Goal: Information Seeking & Learning: Check status

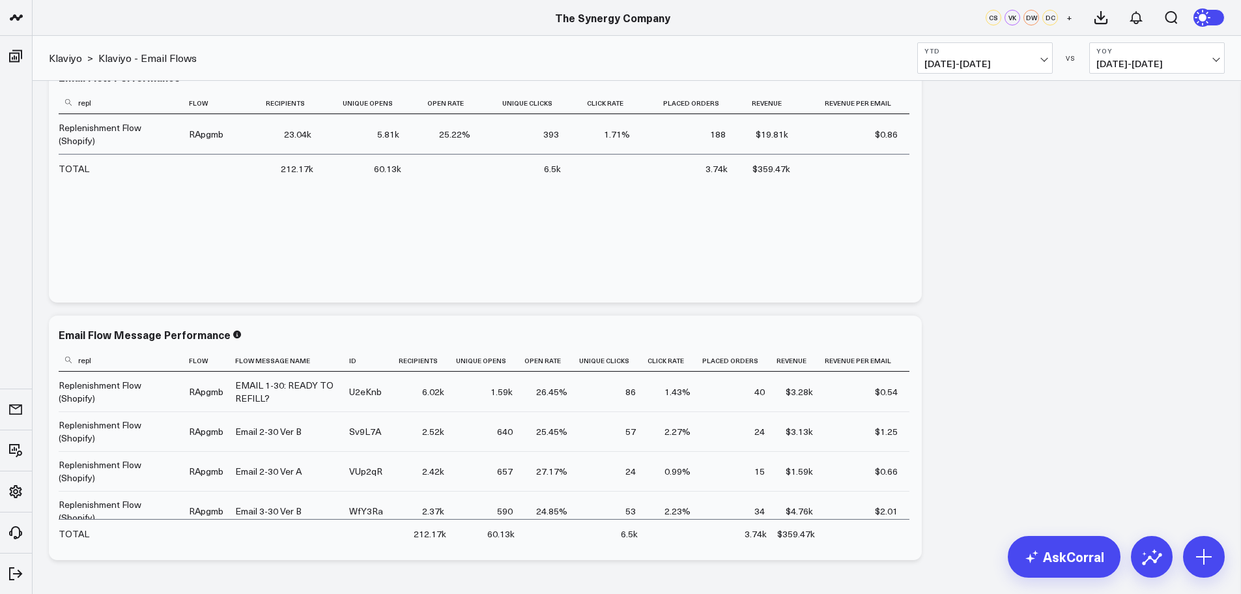
click at [1042, 61] on span "[DATE] - [DATE]" at bounding box center [985, 64] width 121 height 10
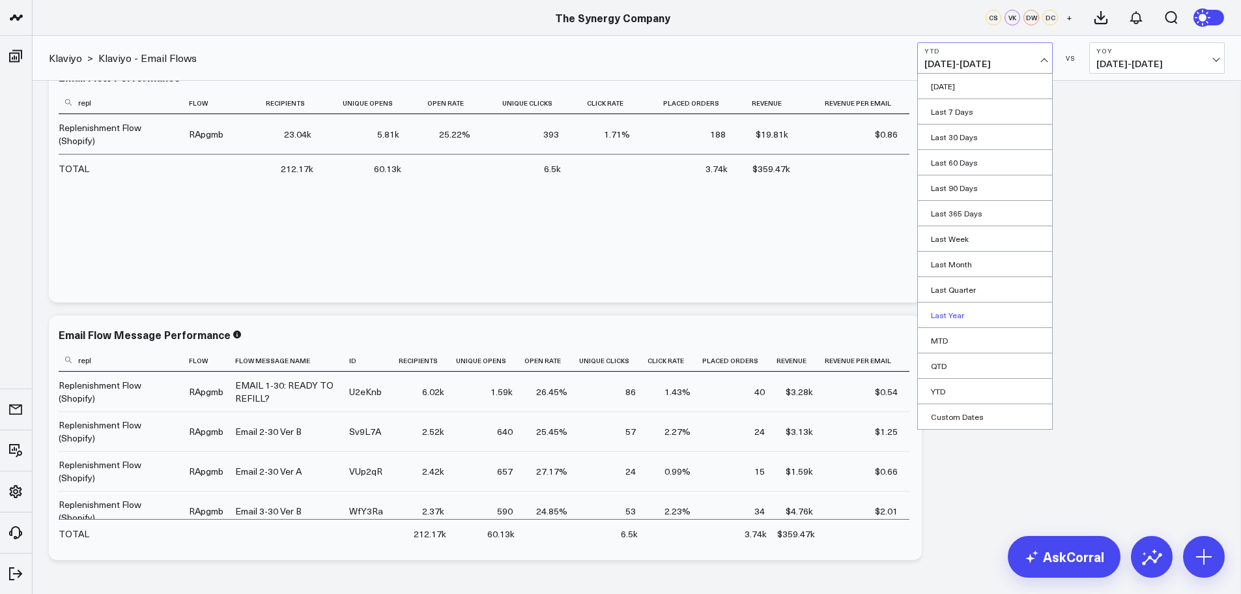
click at [945, 309] on link "Last Year" at bounding box center [985, 314] width 134 height 25
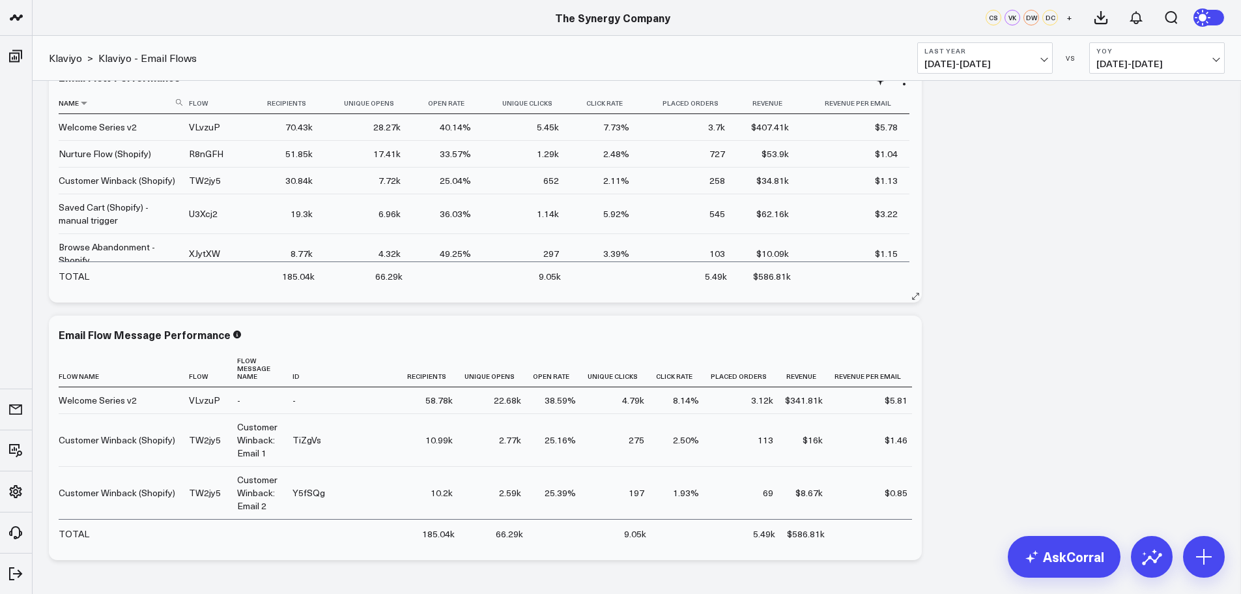
click at [179, 102] on icon at bounding box center [179, 102] width 7 height 7
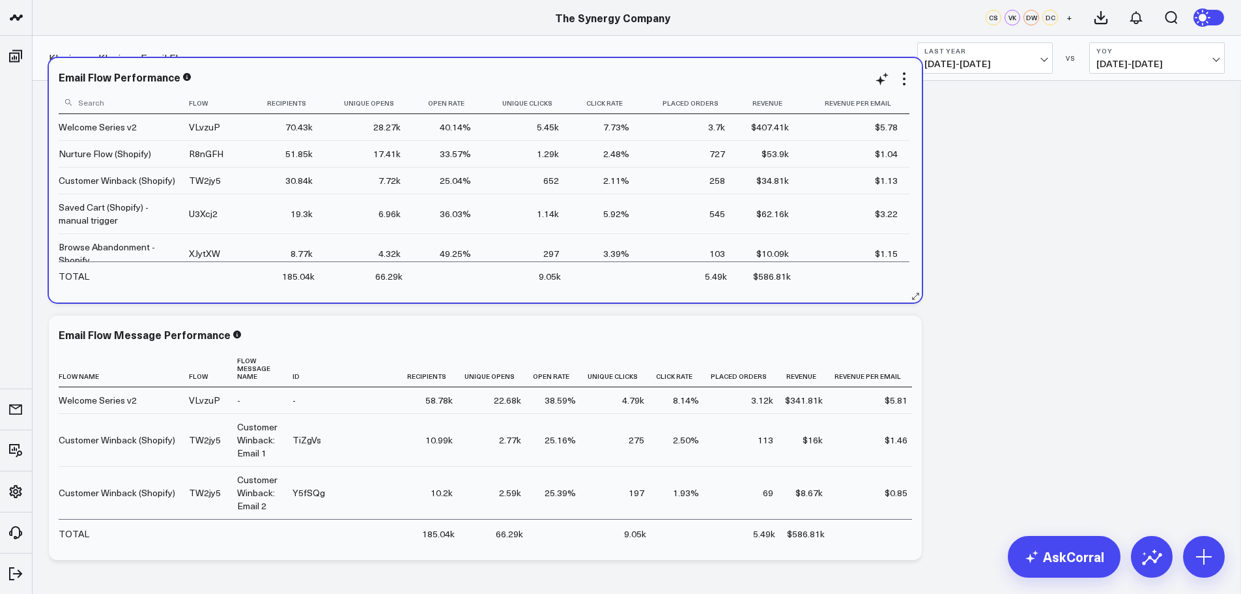
click at [128, 100] on input at bounding box center [122, 102] width 127 height 23
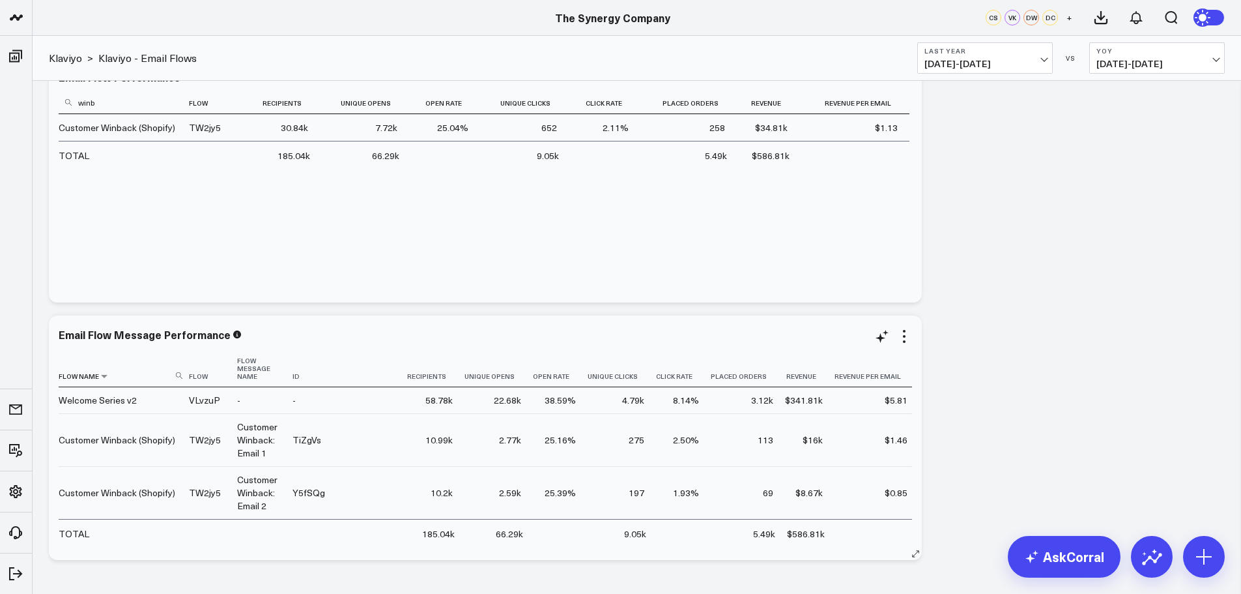
type input "winb"
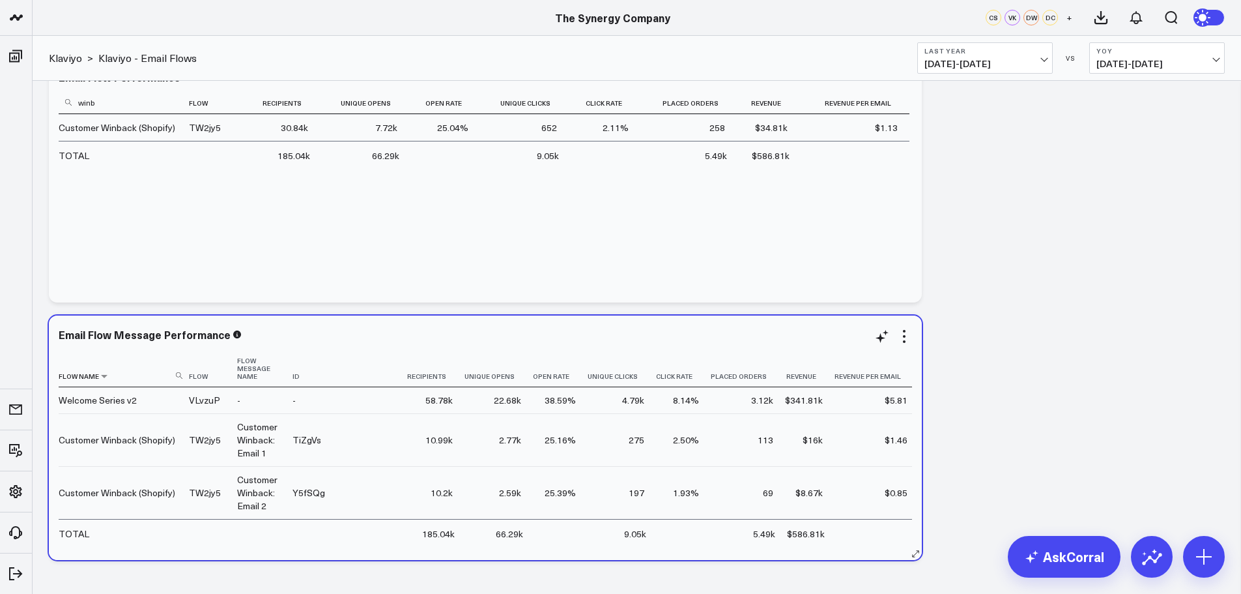
click at [179, 372] on use at bounding box center [179, 375] width 7 height 7
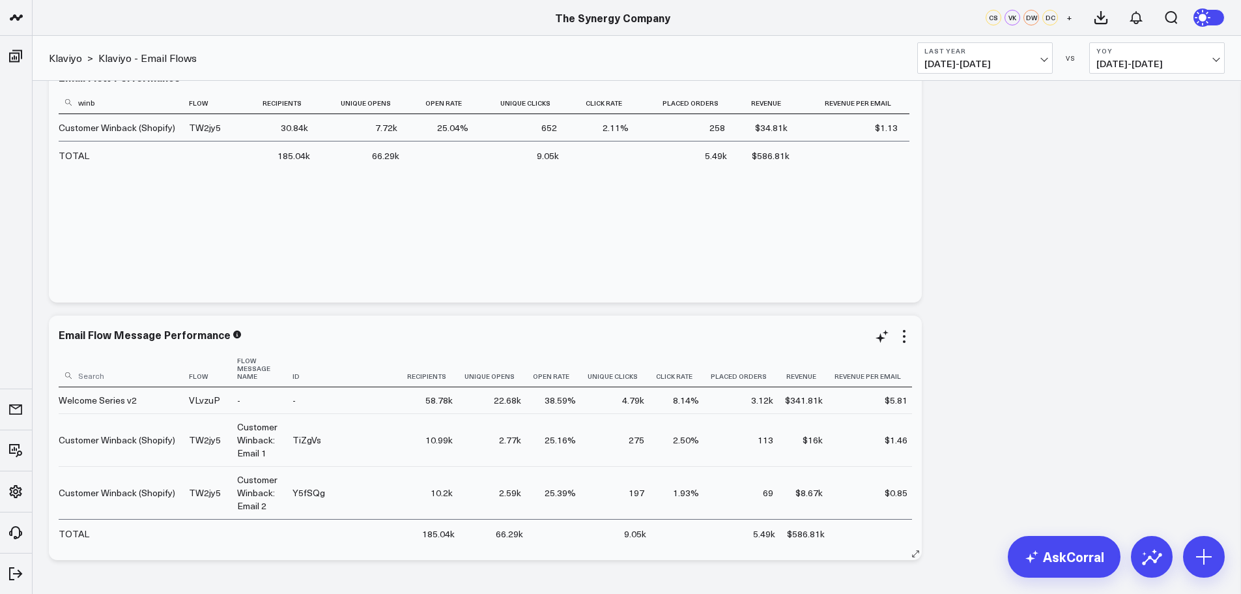
click at [131, 364] on input at bounding box center [122, 375] width 127 height 23
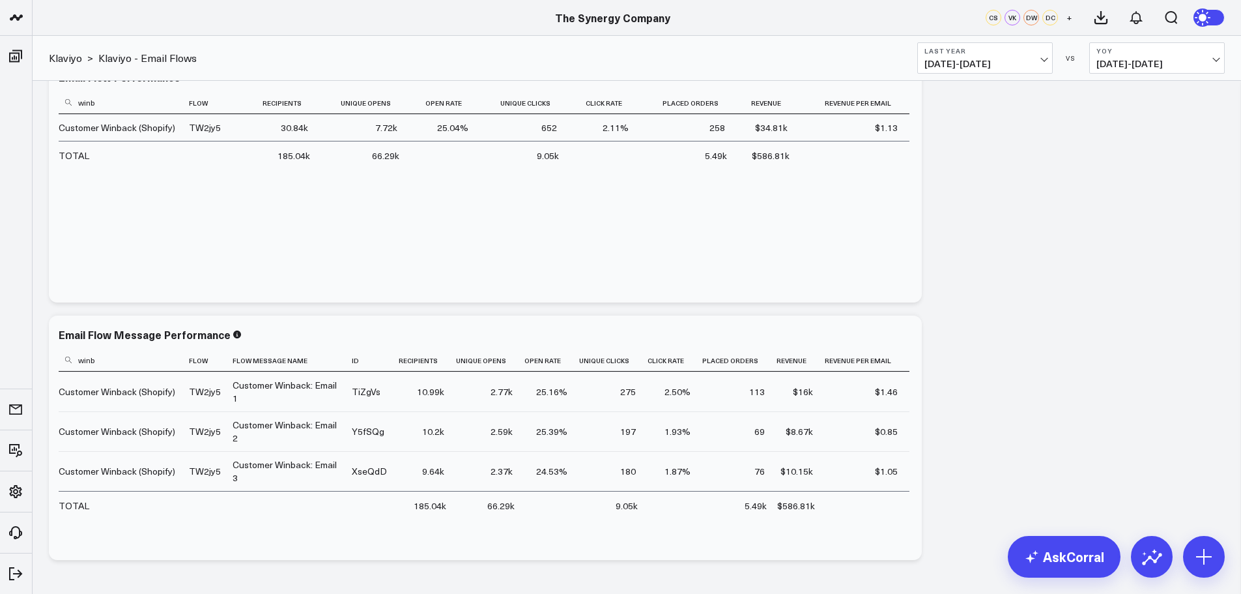
type input "winb"
click at [1035, 57] on button "Last Year [DATE] - [DATE]" at bounding box center [985, 57] width 136 height 31
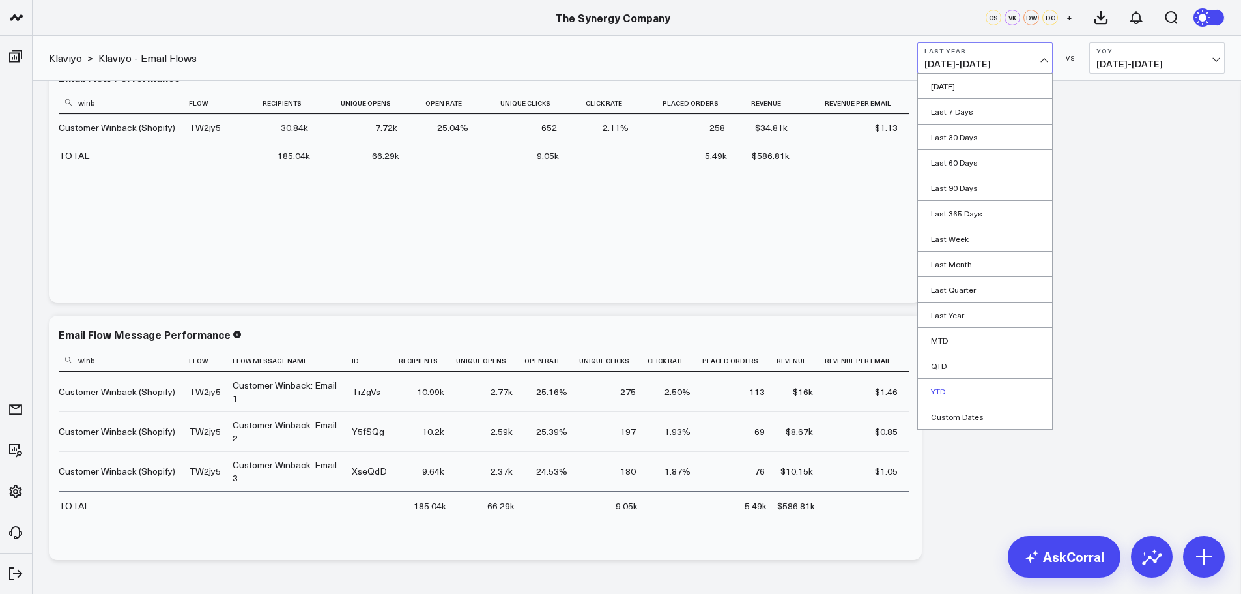
click at [941, 386] on link "YTD" at bounding box center [985, 391] width 134 height 25
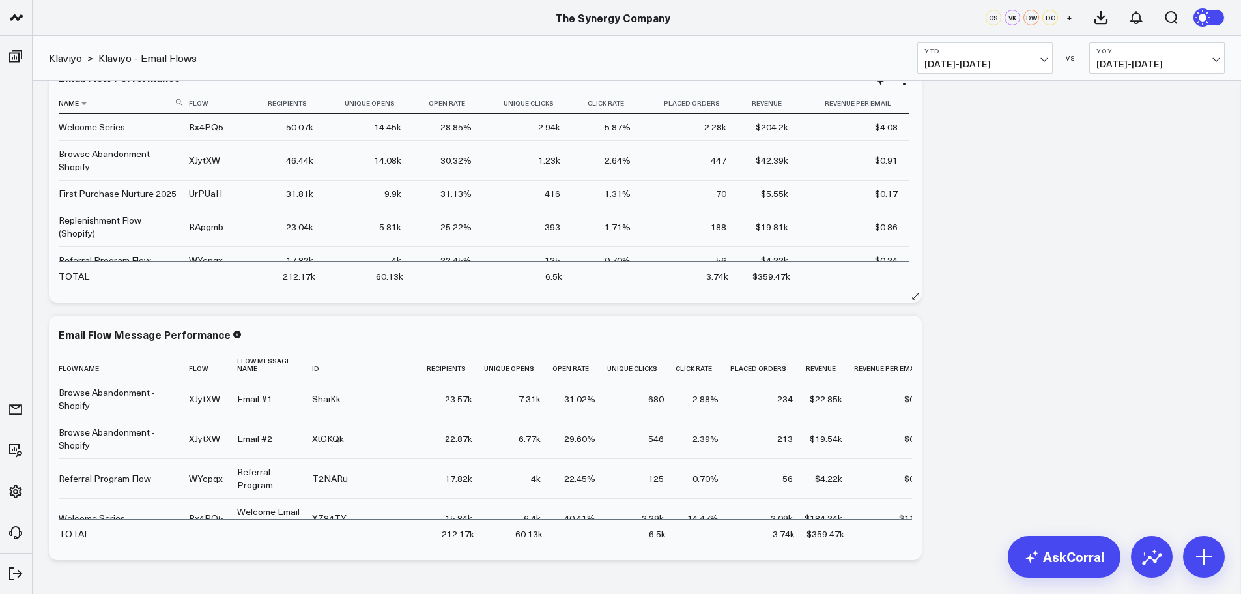
click at [180, 103] on use at bounding box center [179, 102] width 7 height 7
click at [136, 104] on input at bounding box center [122, 102] width 127 height 23
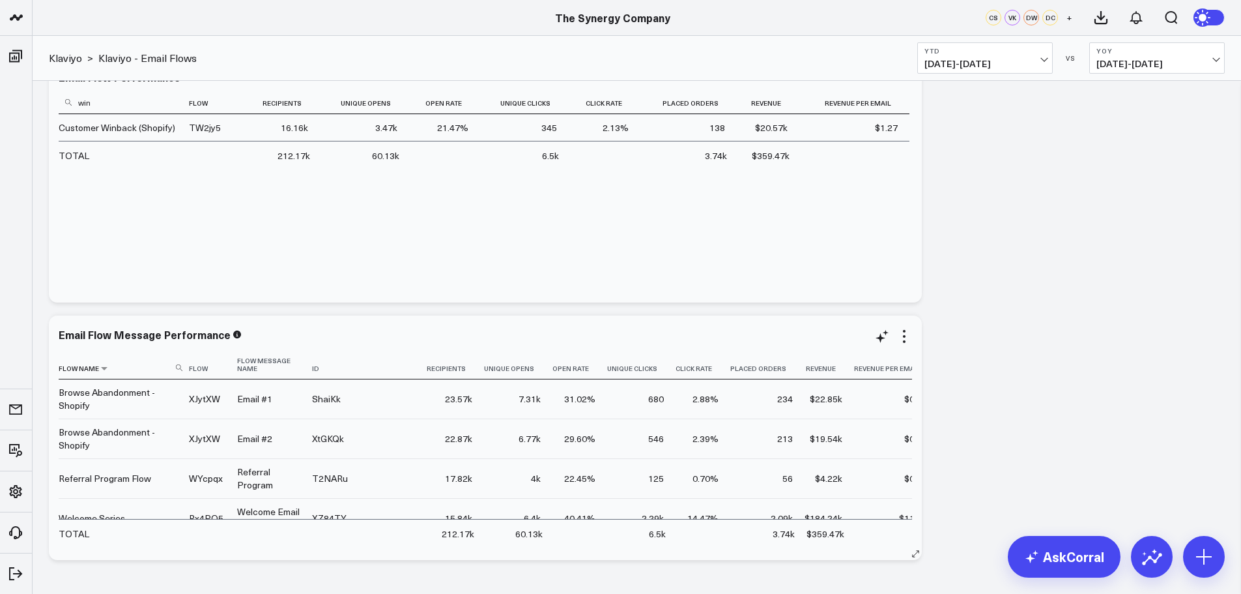
type input "win"
click at [177, 364] on use at bounding box center [179, 367] width 7 height 7
click at [130, 364] on input at bounding box center [122, 367] width 127 height 23
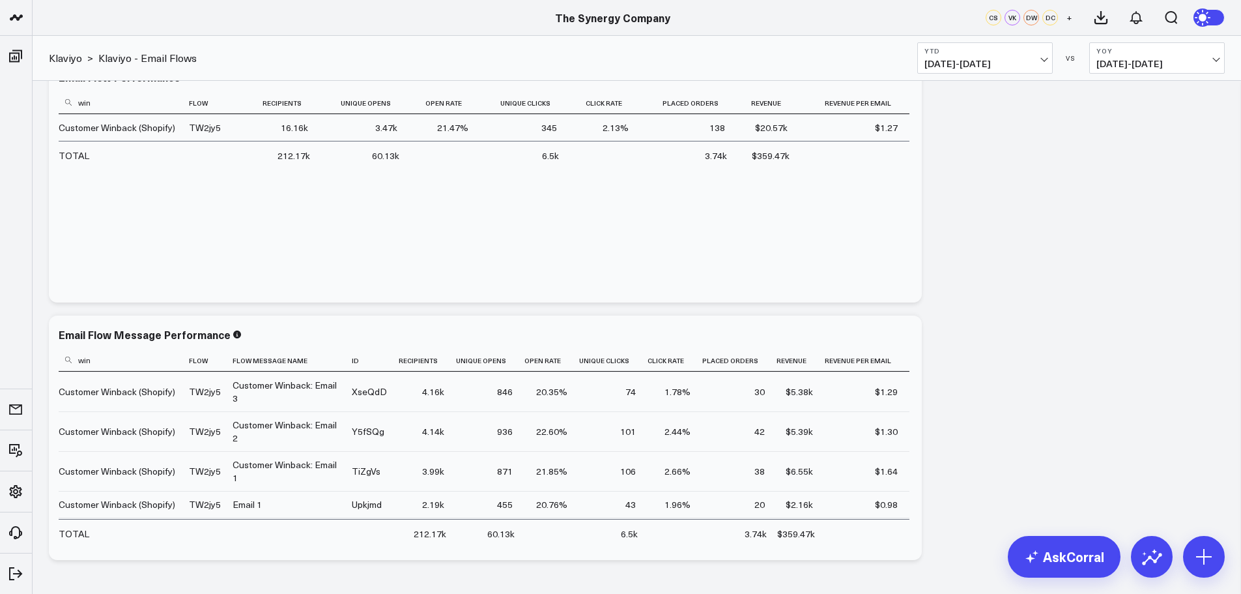
type input "win"
click at [1038, 63] on span "[DATE] - [DATE]" at bounding box center [985, 64] width 121 height 10
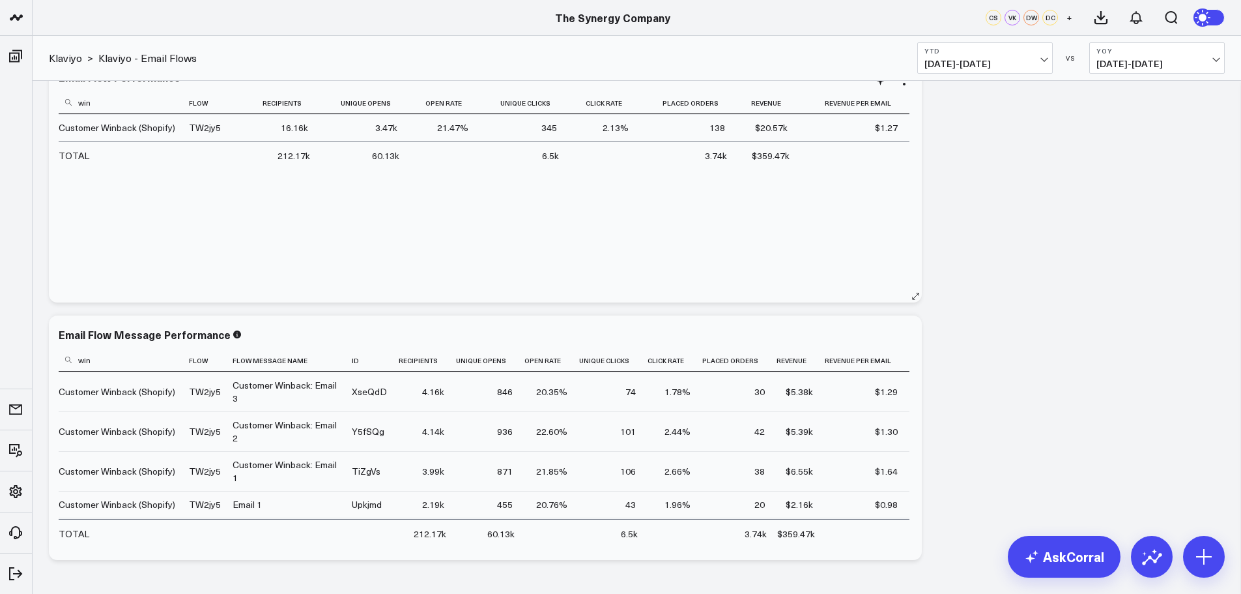
scroll to position [846, 0]
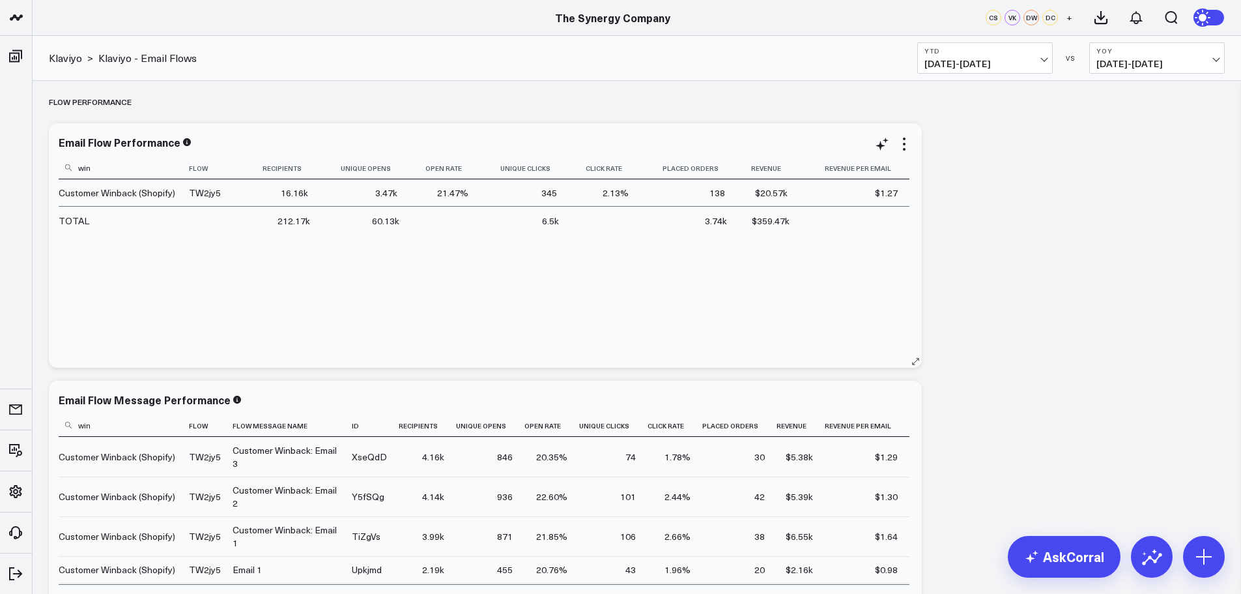
click at [100, 173] on input "win" at bounding box center [122, 167] width 127 height 23
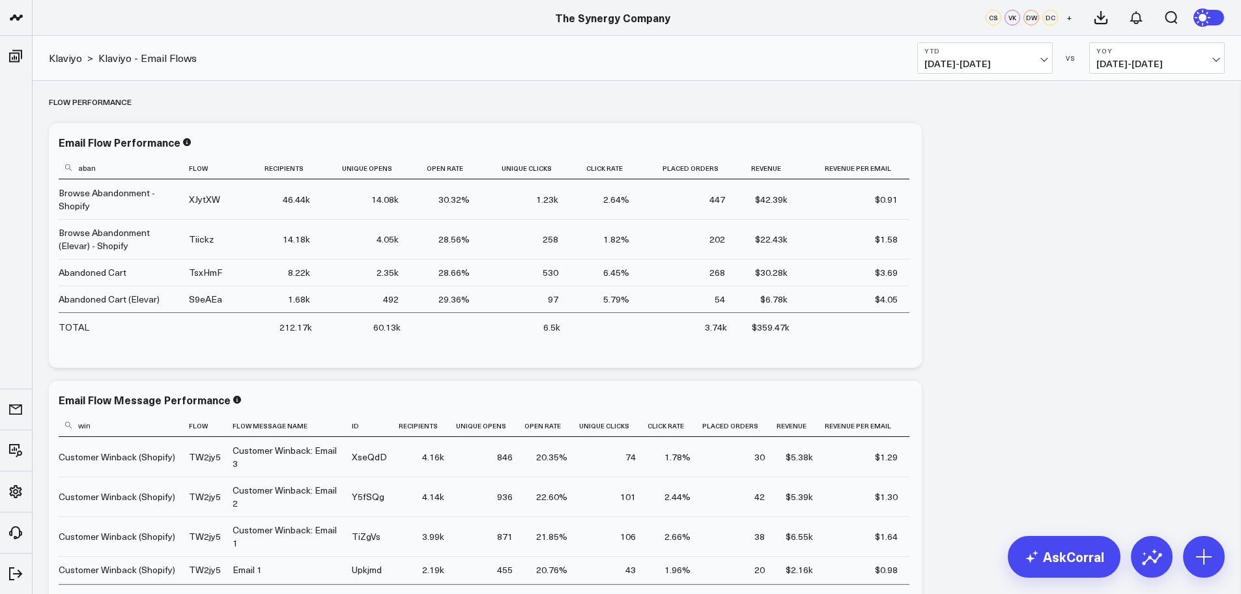
type input "aban"
click at [98, 429] on input "win" at bounding box center [122, 424] width 127 height 23
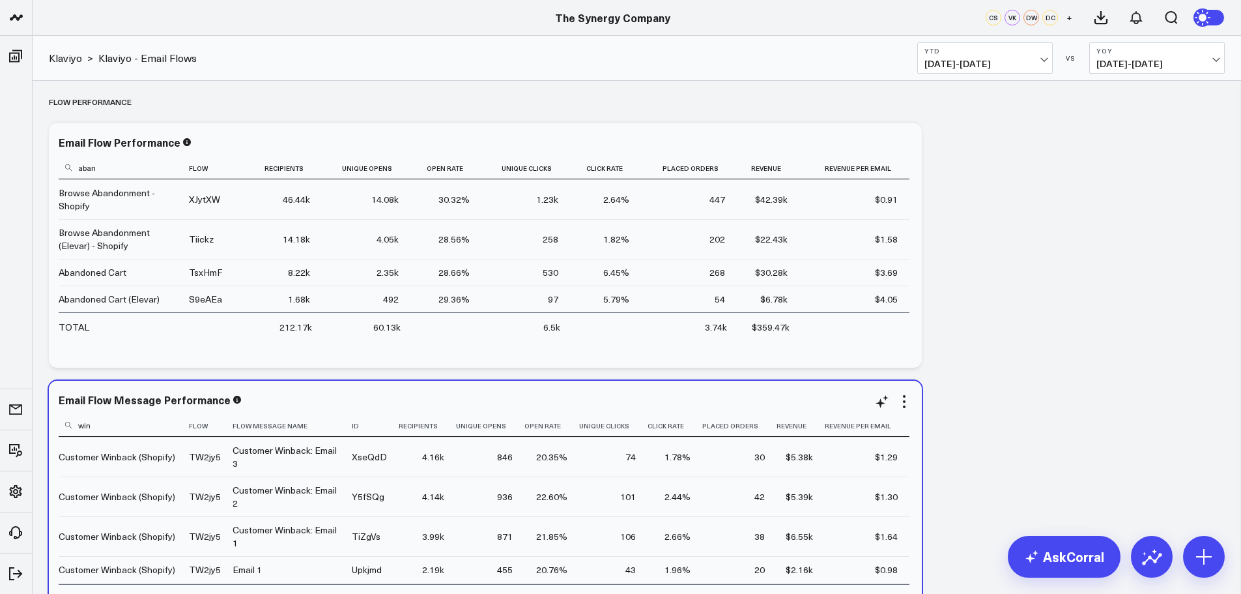
click at [98, 429] on input "win" at bounding box center [122, 424] width 127 height 23
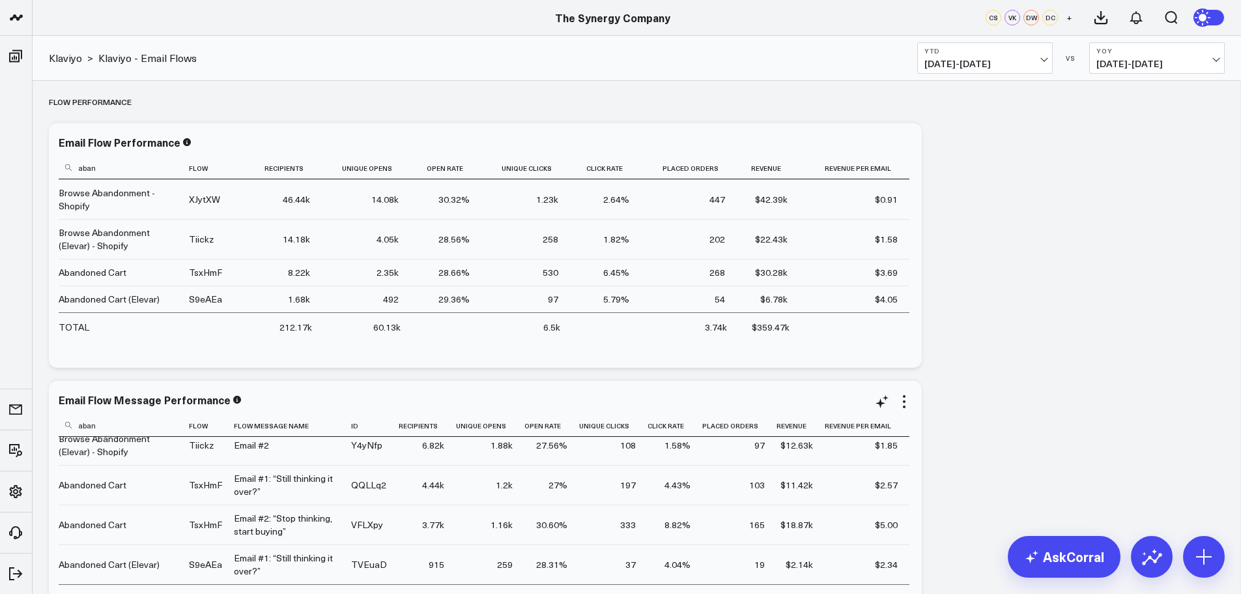
scroll to position [170, 0]
type input "aban"
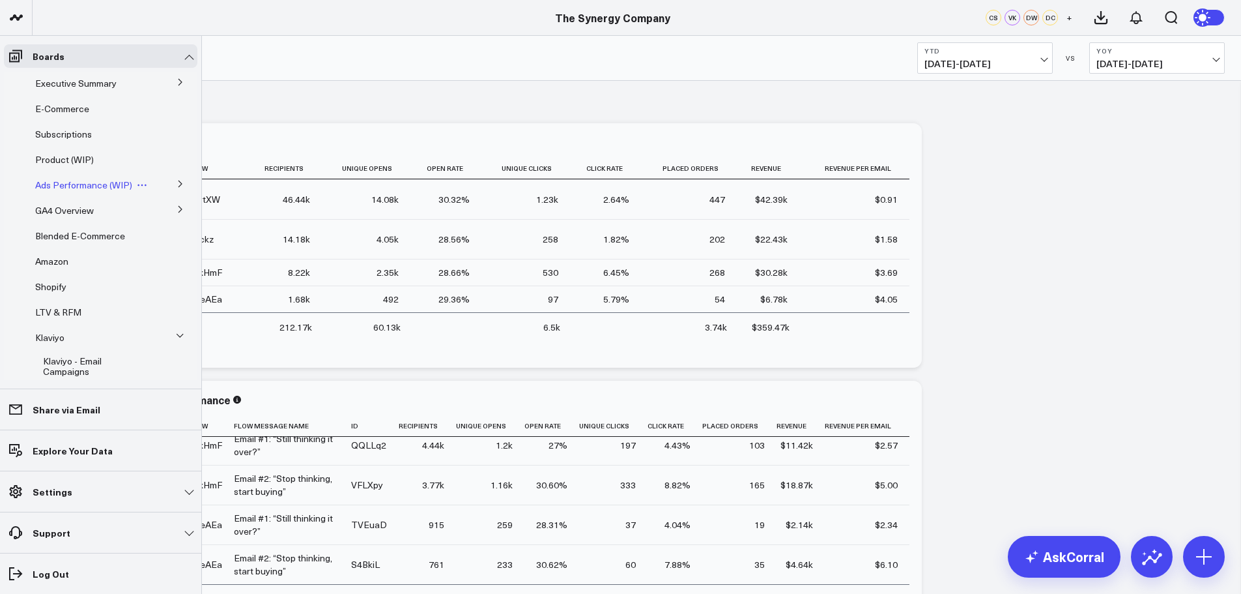
scroll to position [103, 0]
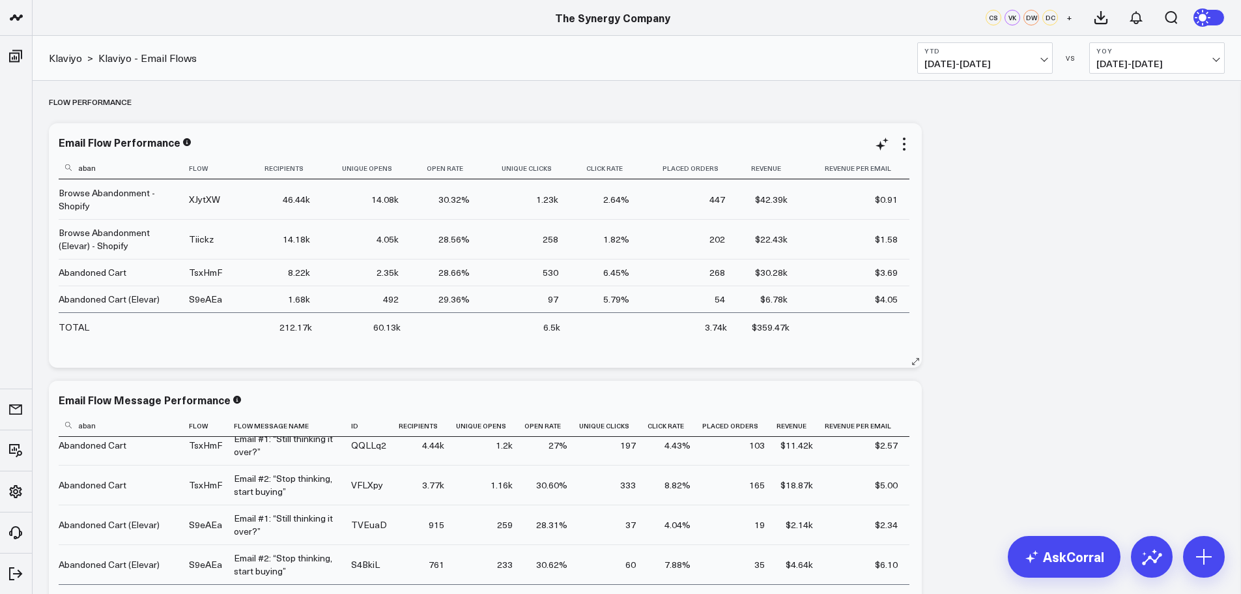
click at [101, 167] on input "aban" at bounding box center [122, 167] width 127 height 23
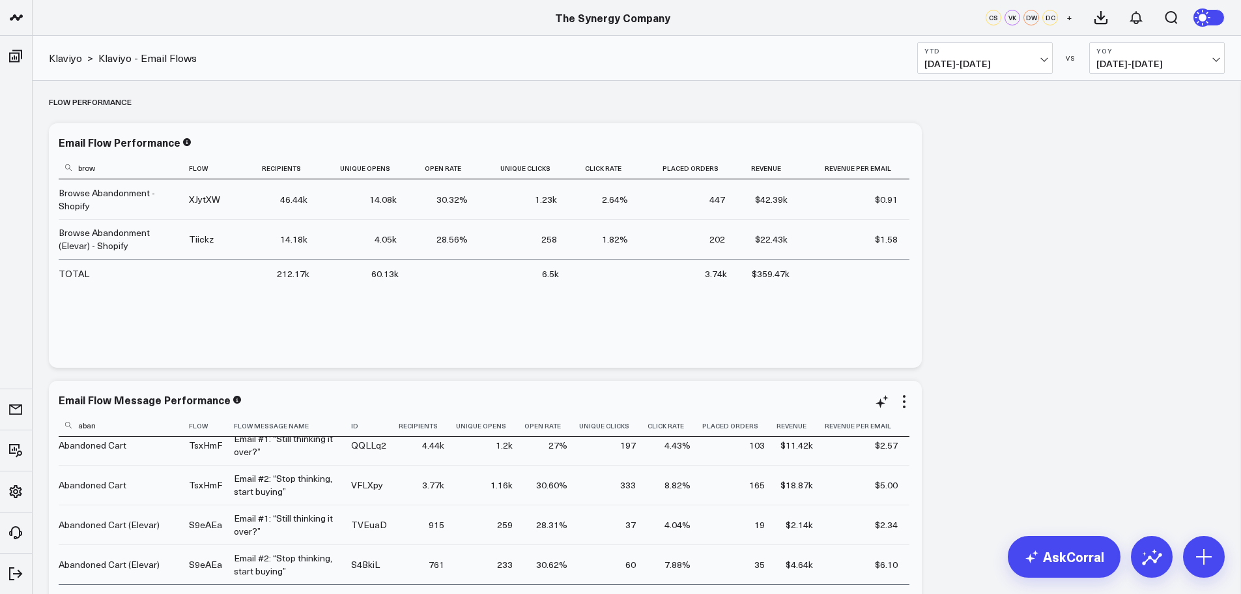
type input "brow"
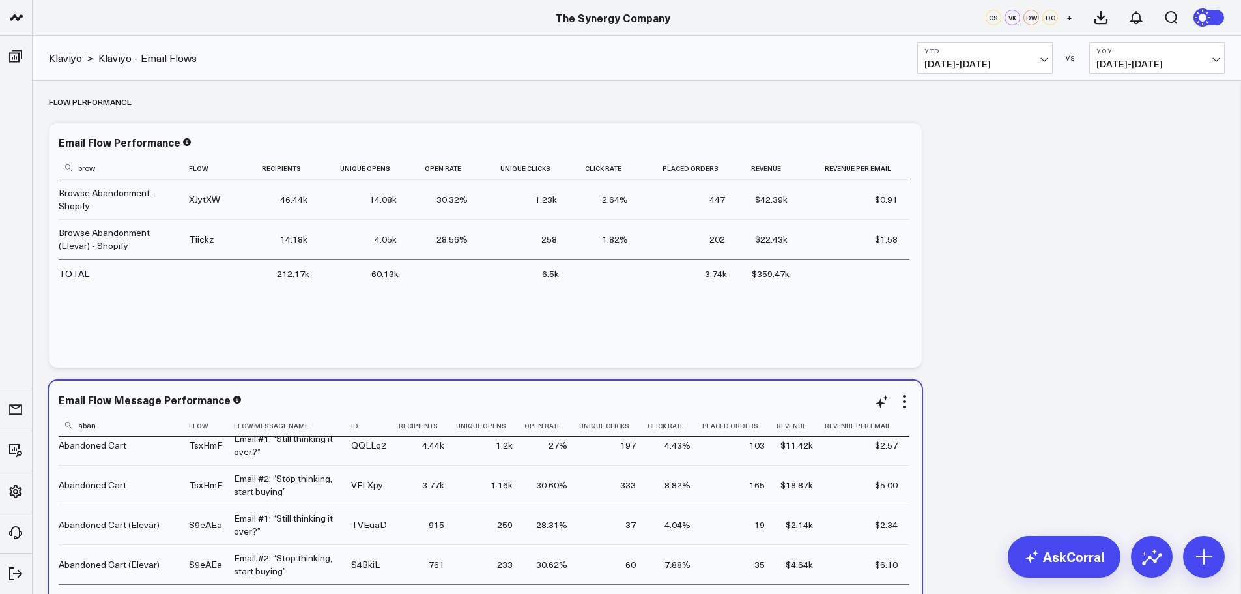
click at [109, 430] on input "aban" at bounding box center [122, 424] width 127 height 23
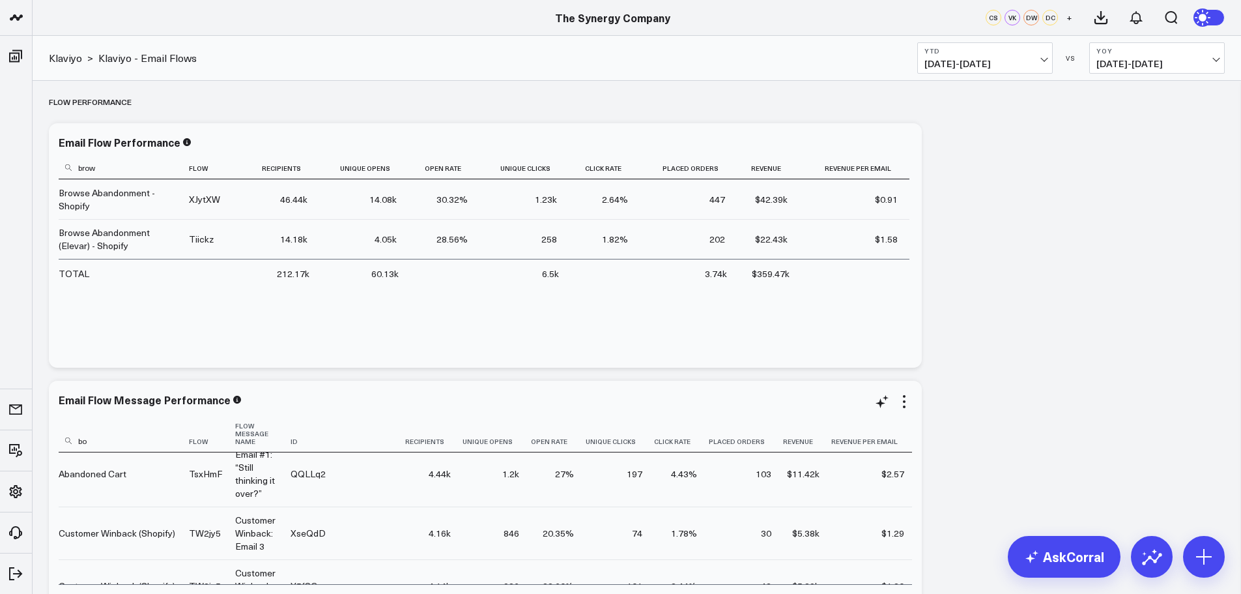
scroll to position [0, 0]
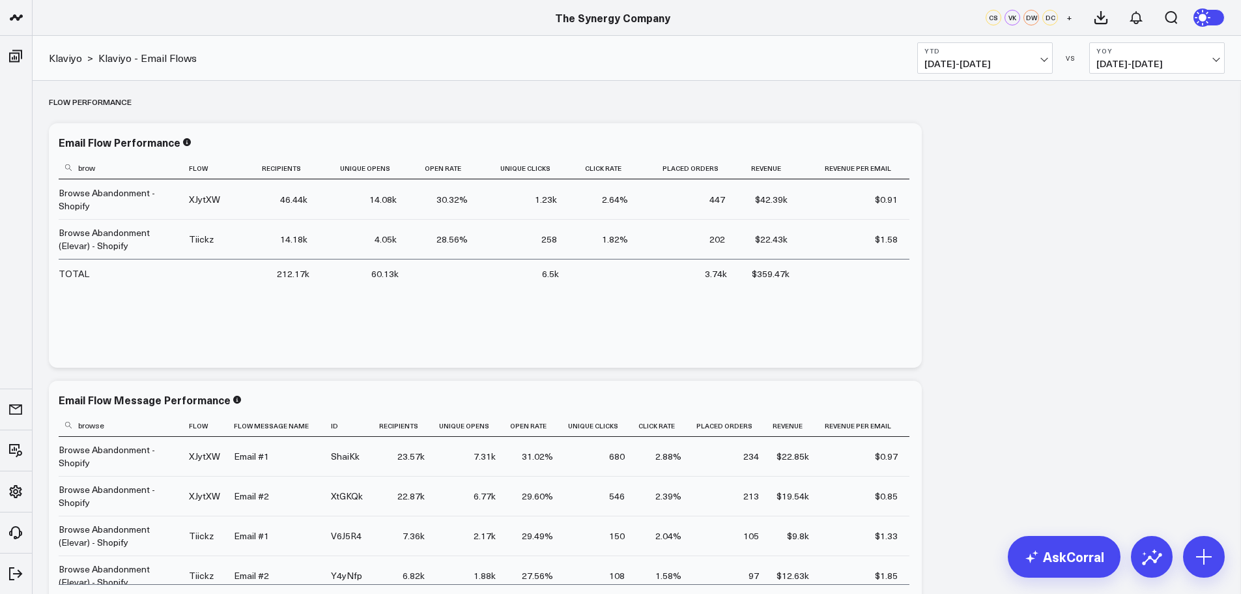
type input "browse"
click at [129, 167] on input "brow" at bounding box center [122, 167] width 127 height 23
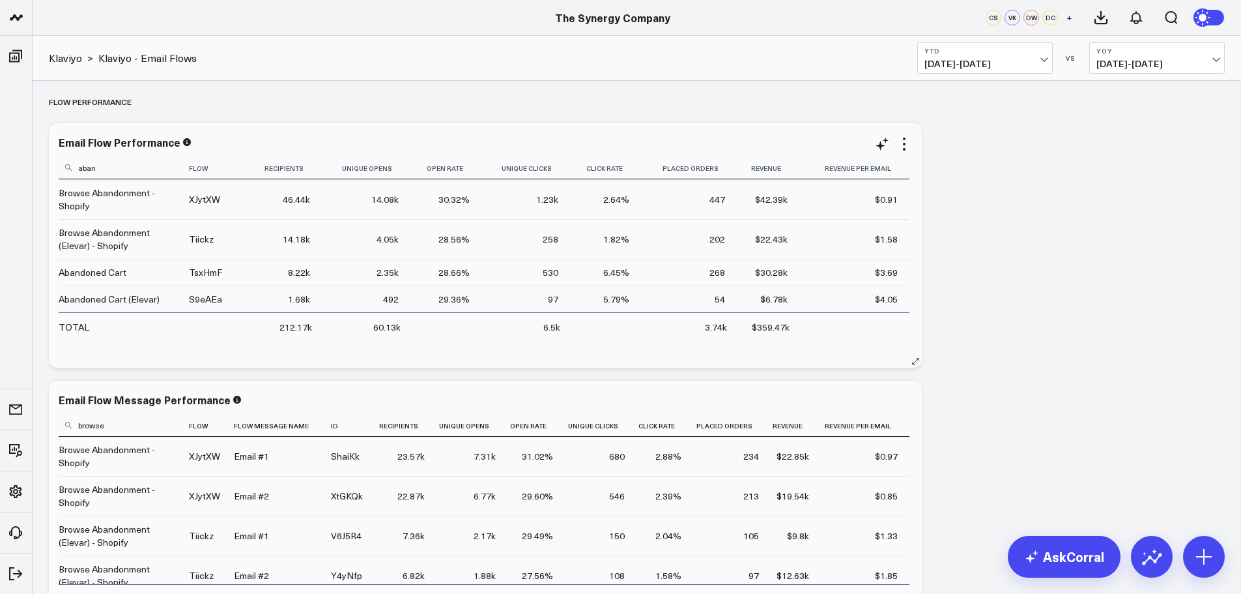
type input "aband"
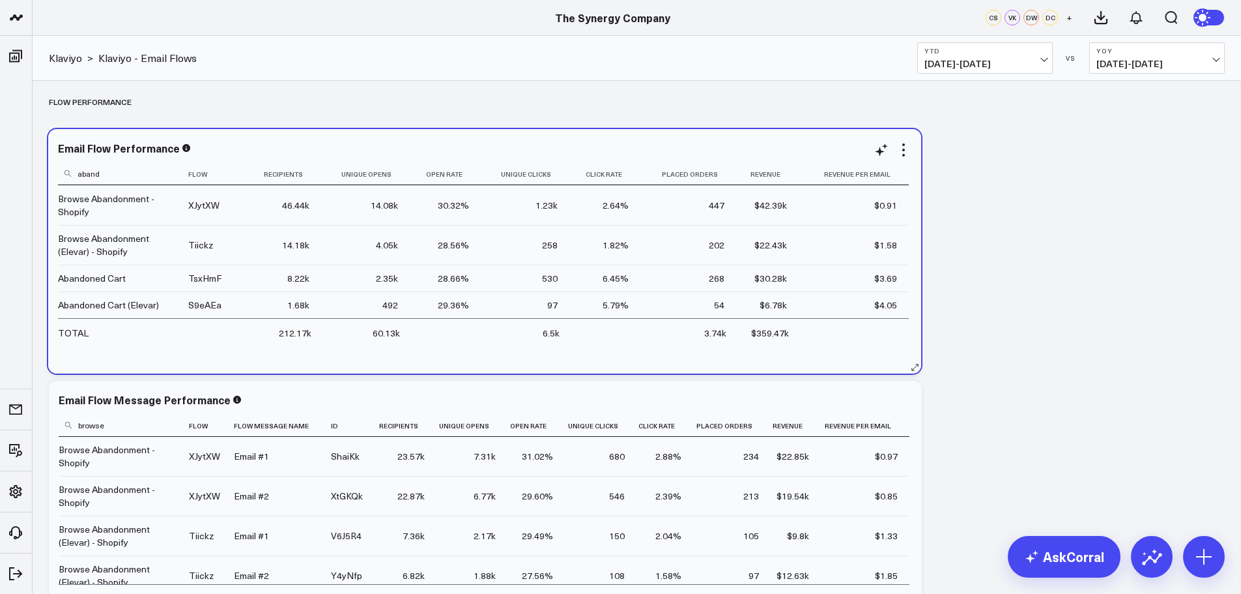
drag, startPoint x: 98, startPoint y: 167, endPoint x: 106, endPoint y: 175, distance: 11.5
click at [106, 175] on input "aband" at bounding box center [121, 173] width 127 height 23
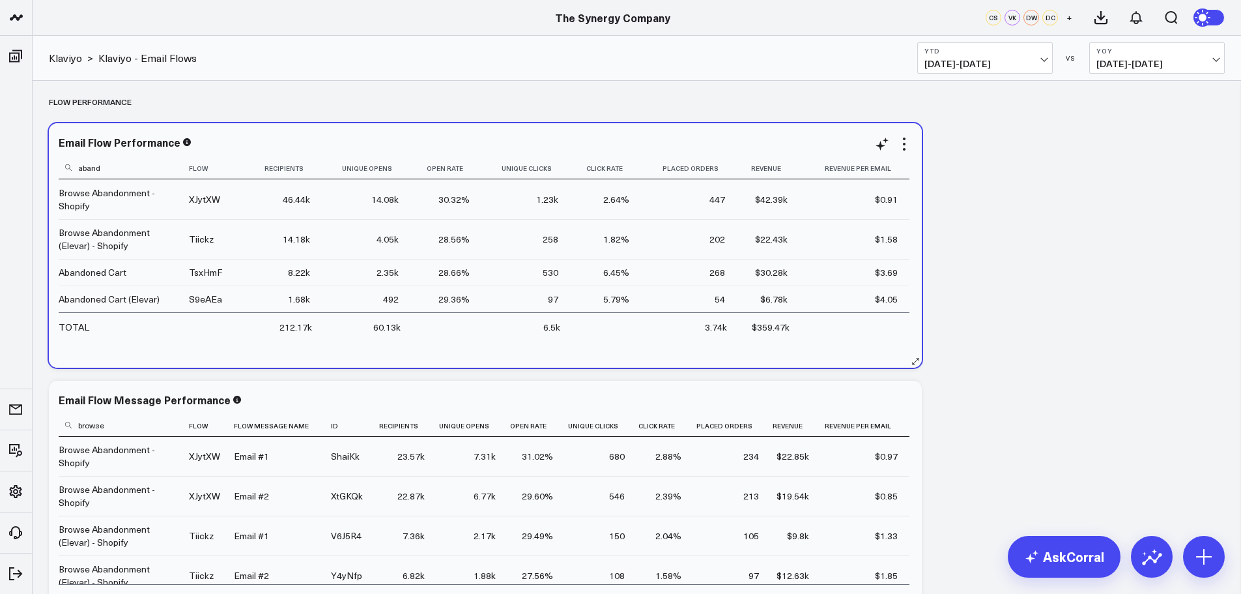
click at [106, 171] on input "aband" at bounding box center [122, 167] width 127 height 23
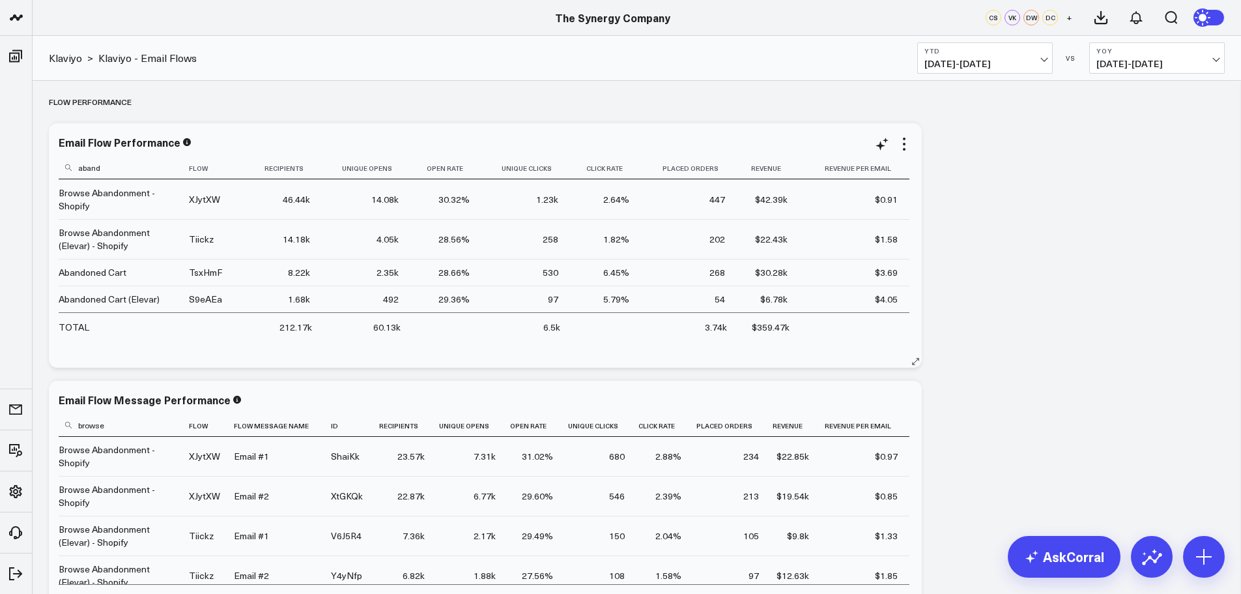
click at [106, 171] on input "aband" at bounding box center [122, 167] width 127 height 23
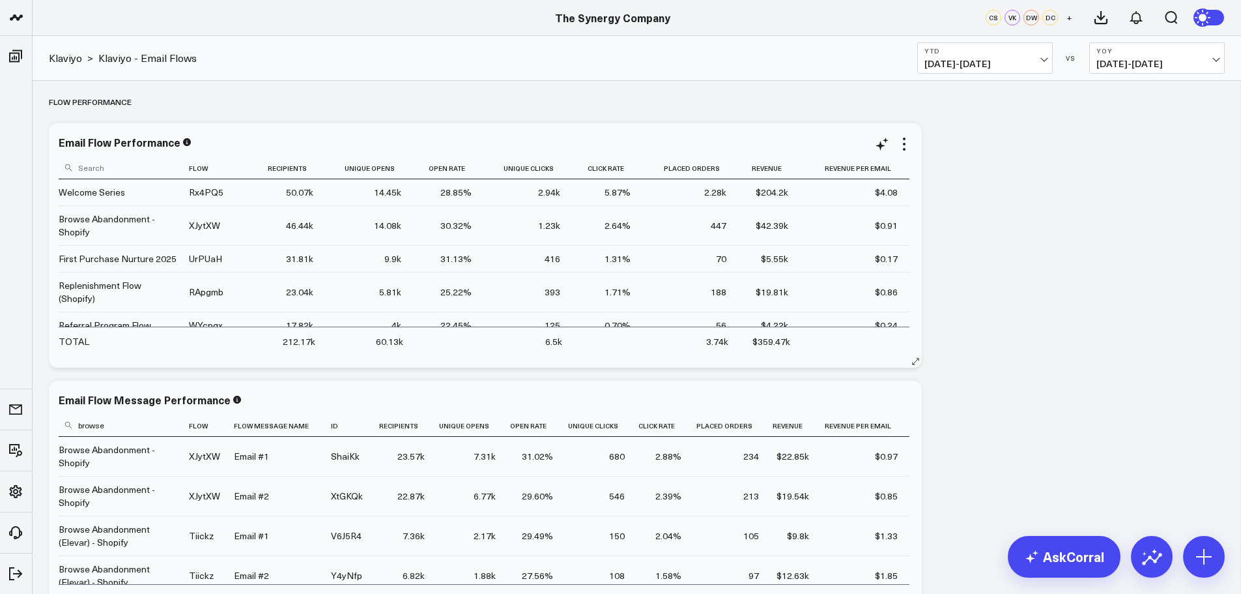
scroll to position [65, 0]
